Goal: Information Seeking & Learning: Check status

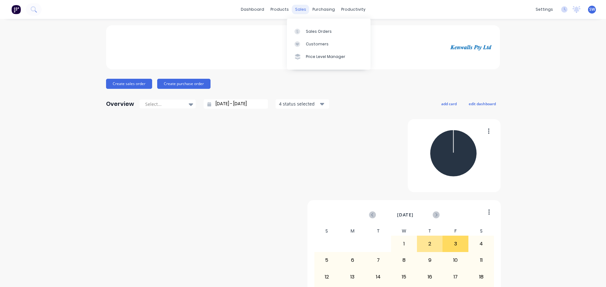
click at [295, 12] on div "sales" at bounding box center [300, 9] width 17 height 9
click at [310, 34] on div "Sales Orders" at bounding box center [319, 32] width 26 height 6
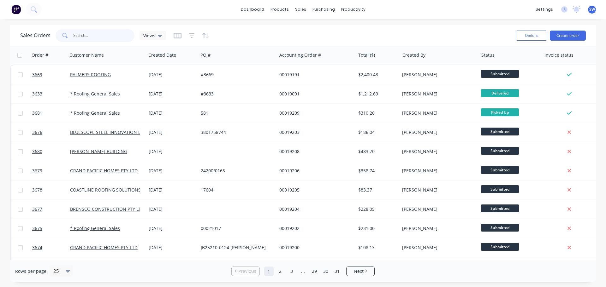
click at [82, 40] on input "text" at bounding box center [104, 35] width 62 height 13
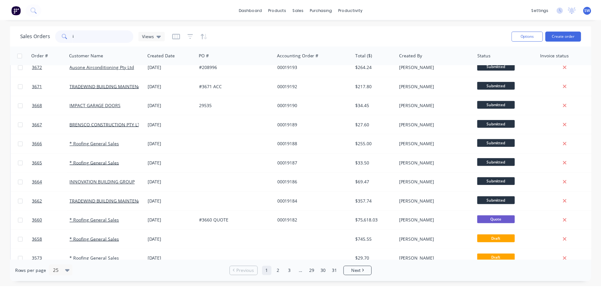
scroll to position [221, 0]
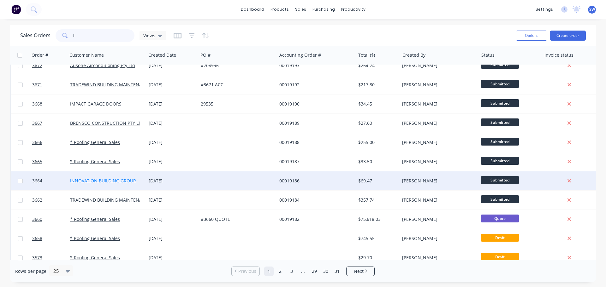
type input "i"
click at [114, 180] on link "INNOVATION BUILDING GROUP" at bounding box center [103, 181] width 66 height 6
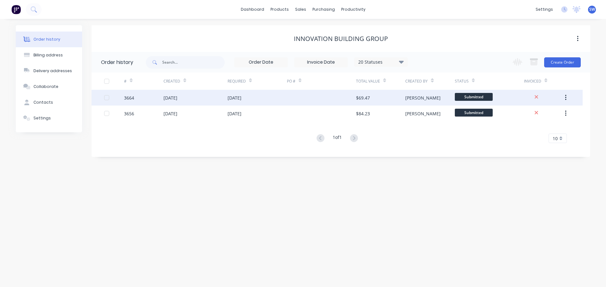
click at [177, 97] on div "[DATE]" at bounding box center [170, 98] width 14 height 7
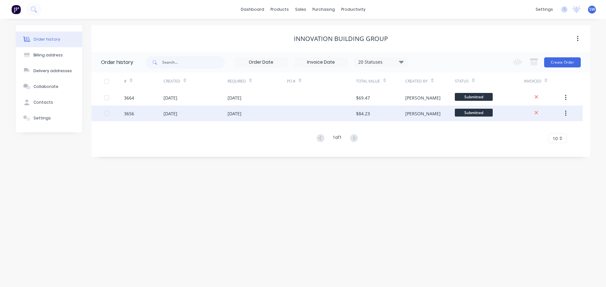
click at [177, 115] on div "[DATE]" at bounding box center [170, 113] width 14 height 7
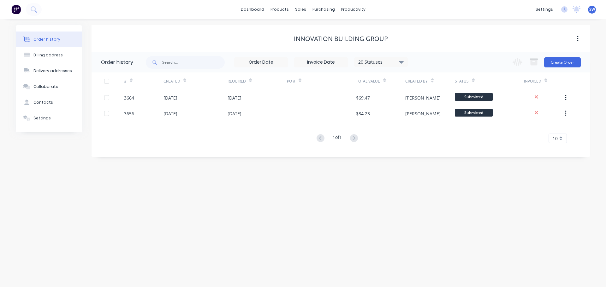
click at [402, 61] on icon at bounding box center [401, 62] width 5 height 3
click at [433, 135] on label at bounding box center [433, 135] width 0 height 0
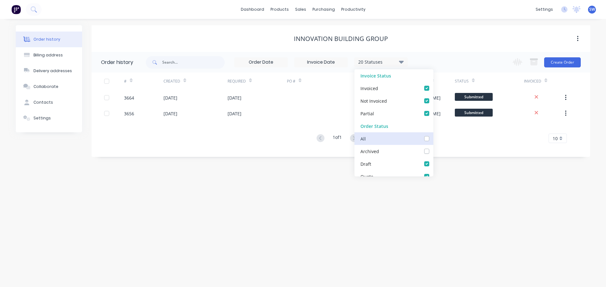
click at [433, 138] on input "checkbox" at bounding box center [435, 138] width 5 height 6
checkbox input "true"
click at [149, 33] on div "INNOVATION BUILDING GROUP" at bounding box center [340, 38] width 498 height 11
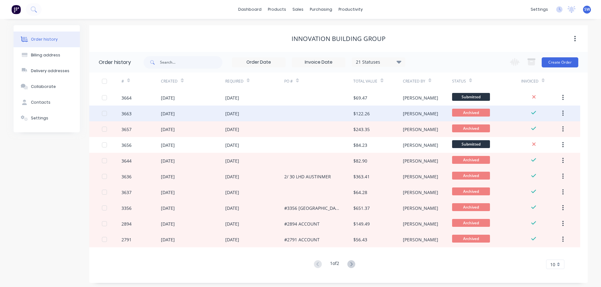
click at [233, 116] on div "[DATE]" at bounding box center [232, 113] width 14 height 7
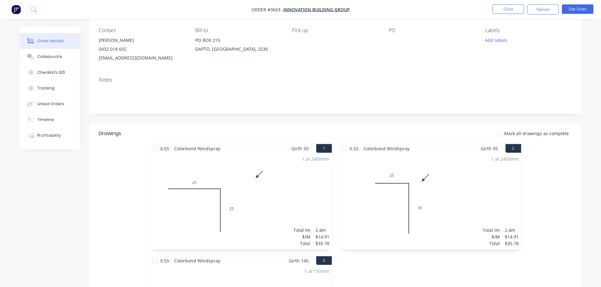
scroll to position [32, 0]
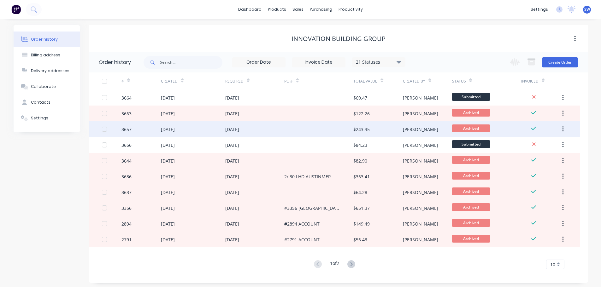
click at [238, 130] on div "[DATE]" at bounding box center [232, 129] width 14 height 7
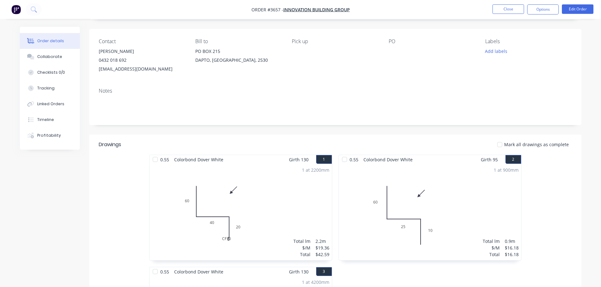
scroll to position [32, 0]
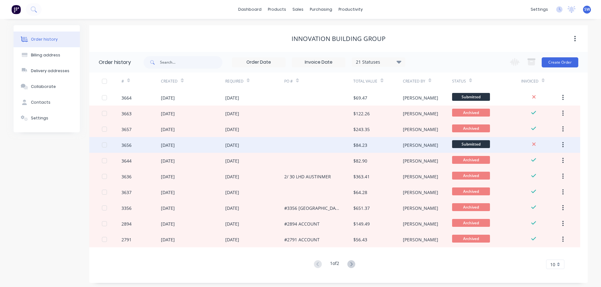
click at [263, 142] on div "[DATE]" at bounding box center [254, 145] width 59 height 16
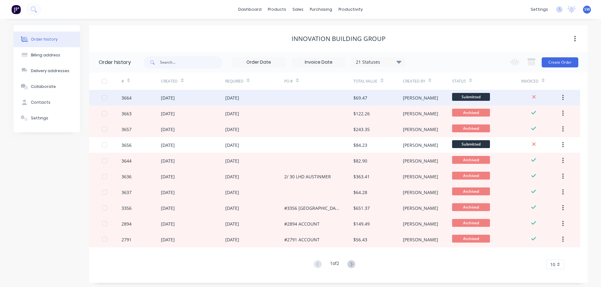
click at [263, 98] on div "[DATE]" at bounding box center [254, 98] width 59 height 16
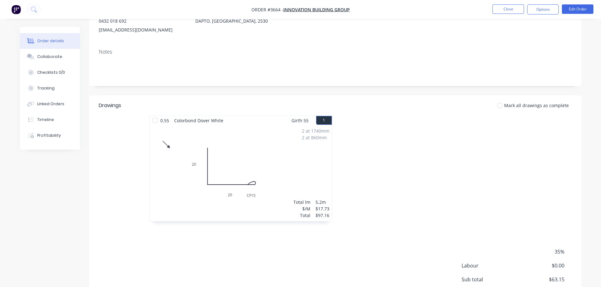
scroll to position [95, 0]
